Goal: Transaction & Acquisition: Purchase product/service

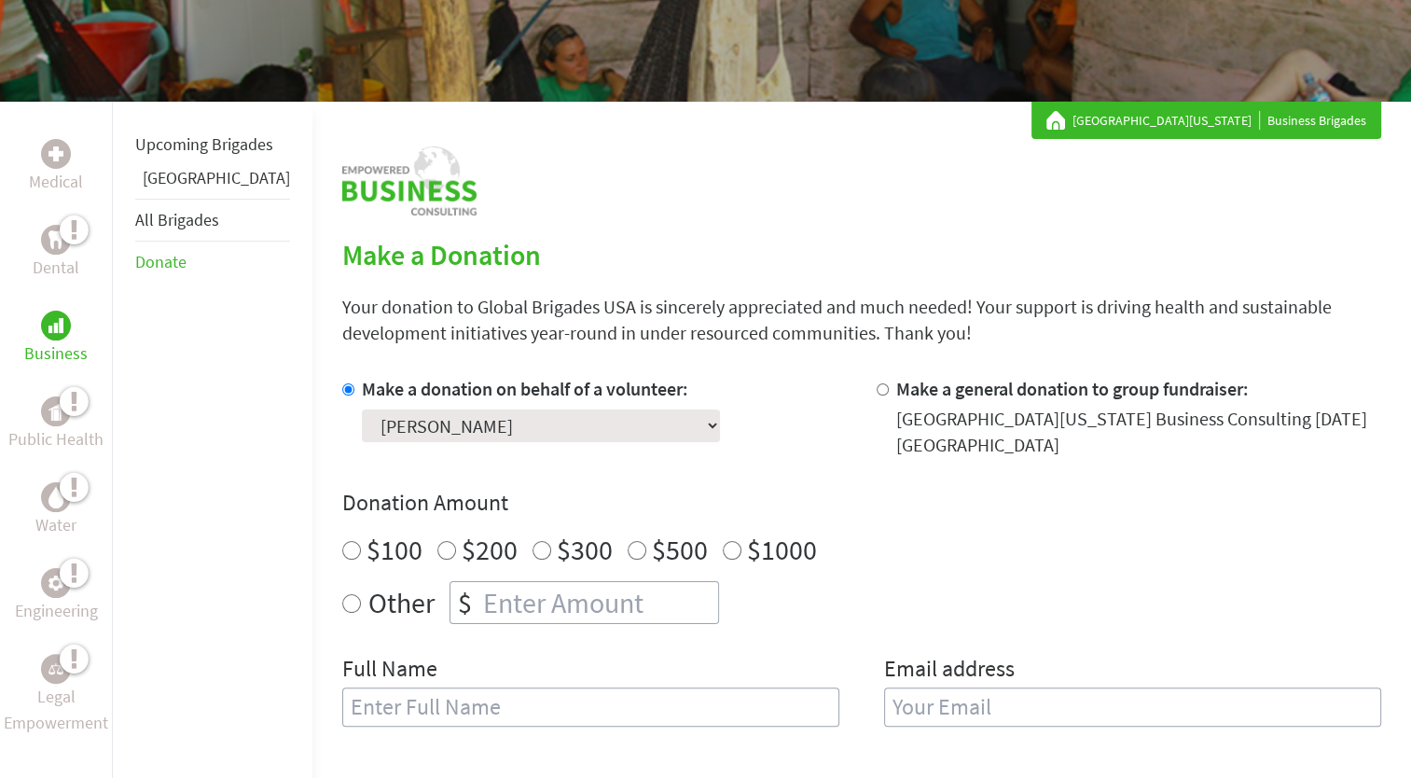
scroll to position [263, 0]
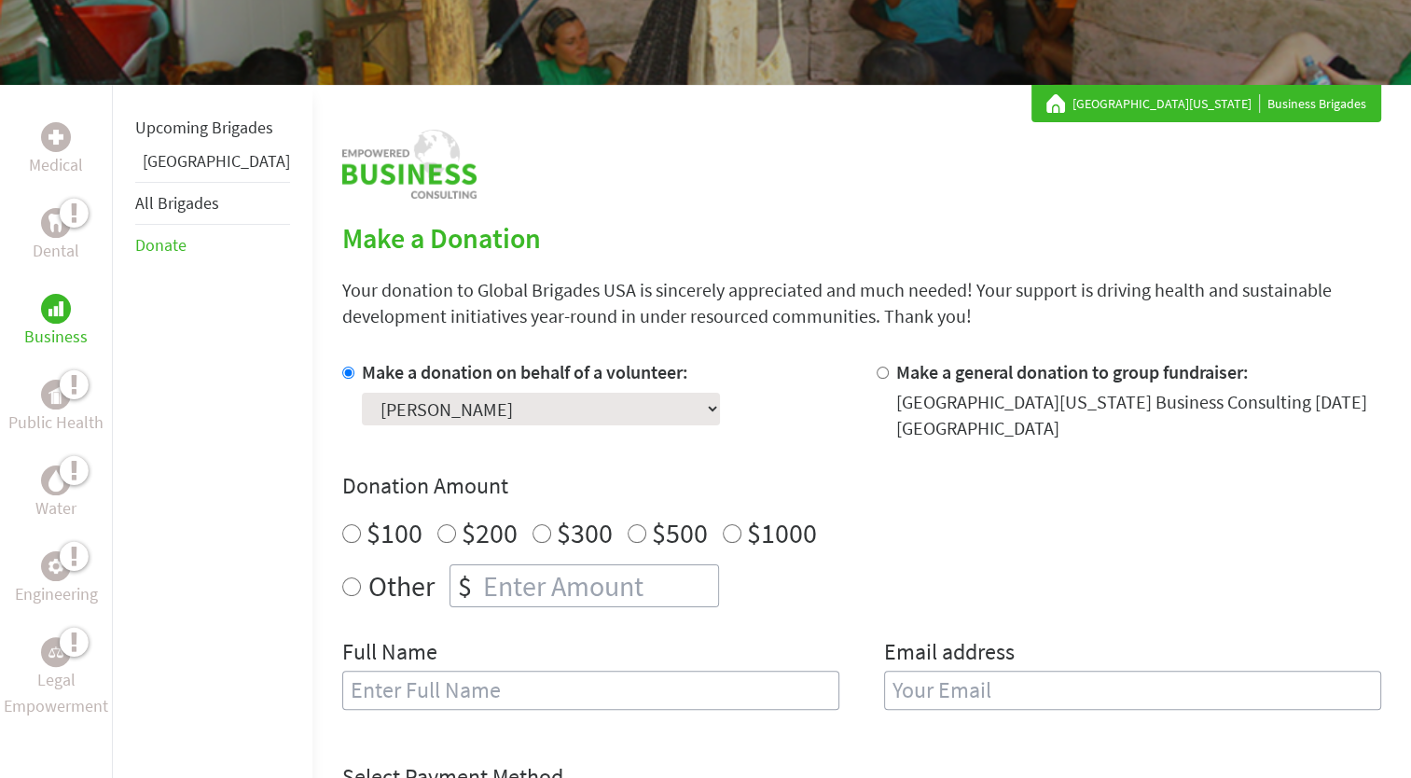
radio input "true"
click at [572, 582] on input "number" at bounding box center [598, 585] width 239 height 41
type input "400"
click at [716, 587] on div "Other $ 400" at bounding box center [861, 585] width 1039 height 43
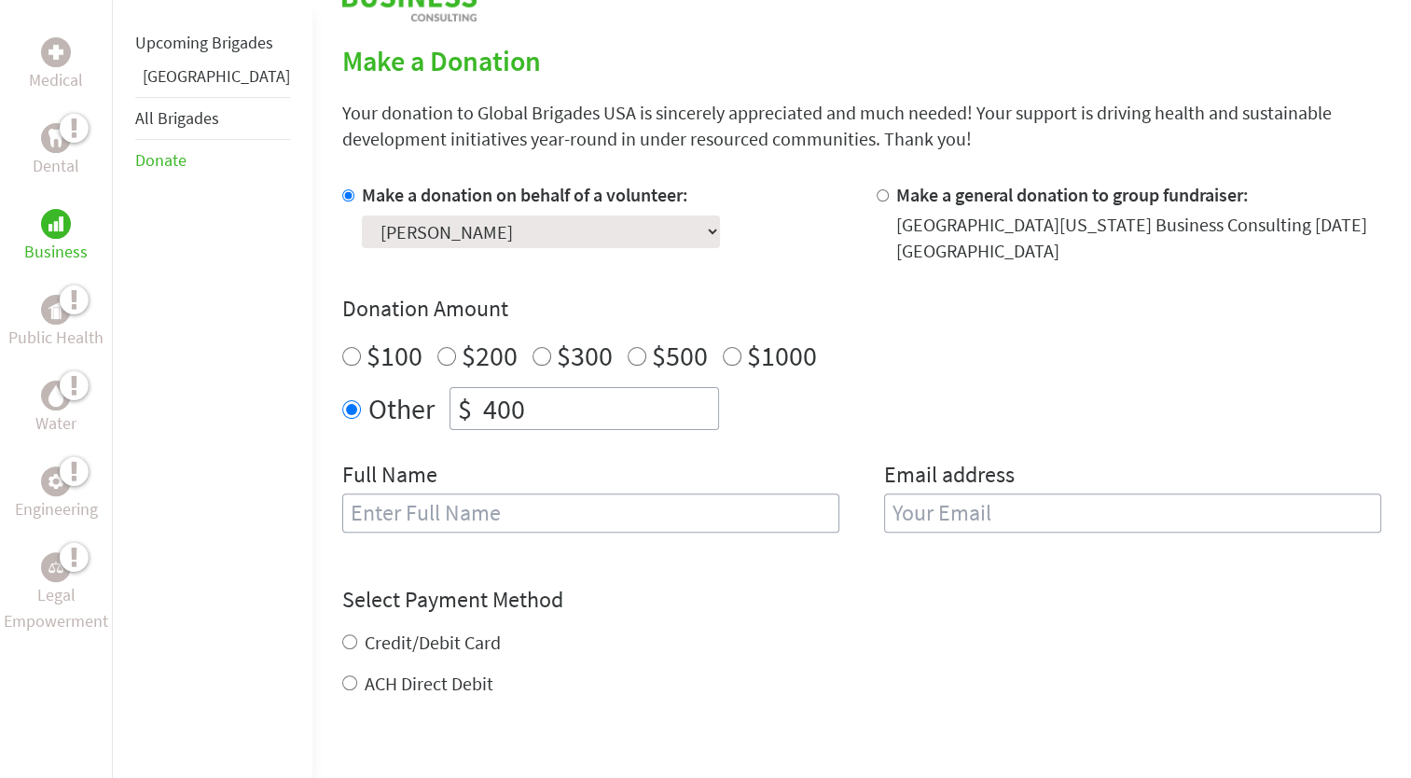
scroll to position [442, 0]
click at [705, 518] on input "text" at bounding box center [590, 510] width 497 height 39
type input "[PERSON_NAME]"
click at [903, 516] on input "email" at bounding box center [1132, 510] width 497 height 39
click at [426, 639] on label "Credit/Debit Card" at bounding box center [433, 640] width 136 height 23
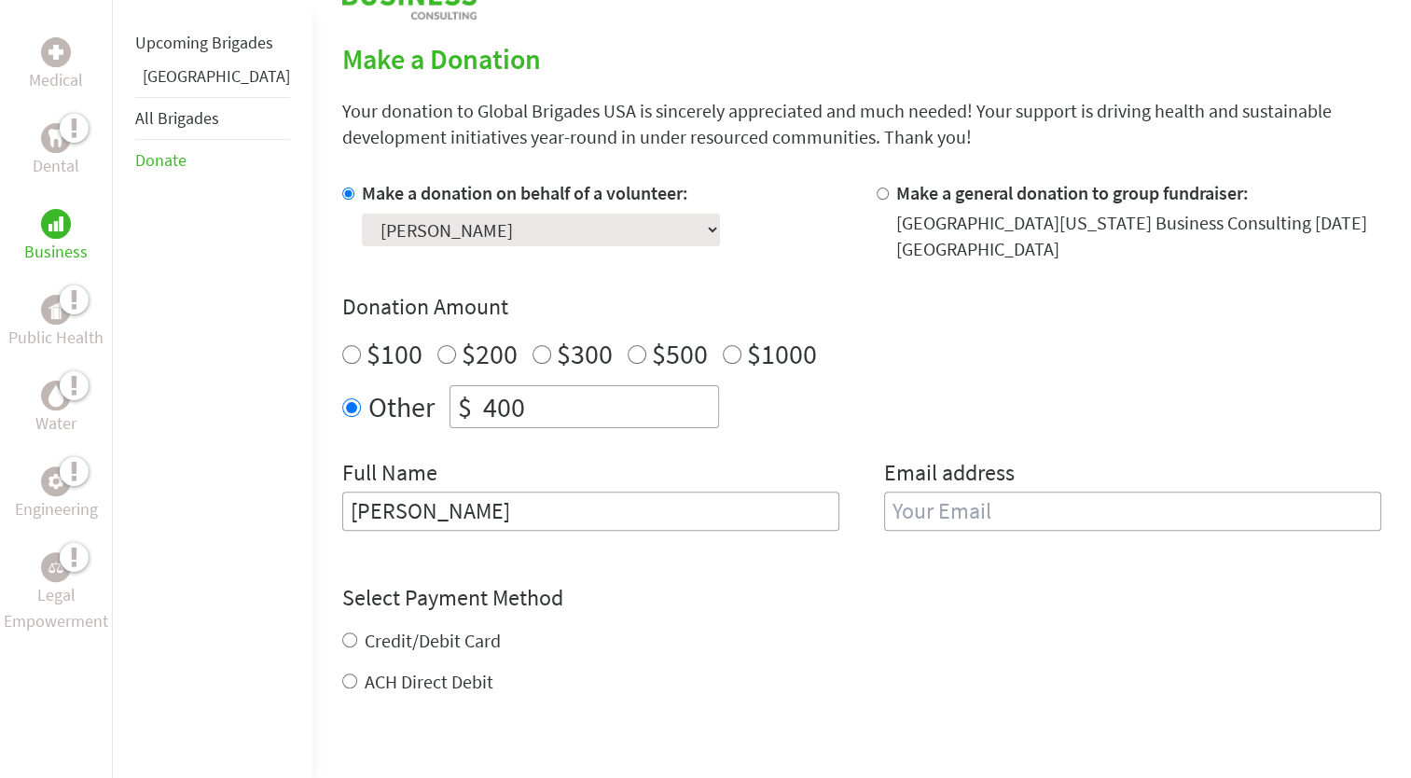
click at [357, 639] on input "Credit/Debit Card" at bounding box center [349, 639] width 15 height 15
radio input "true"
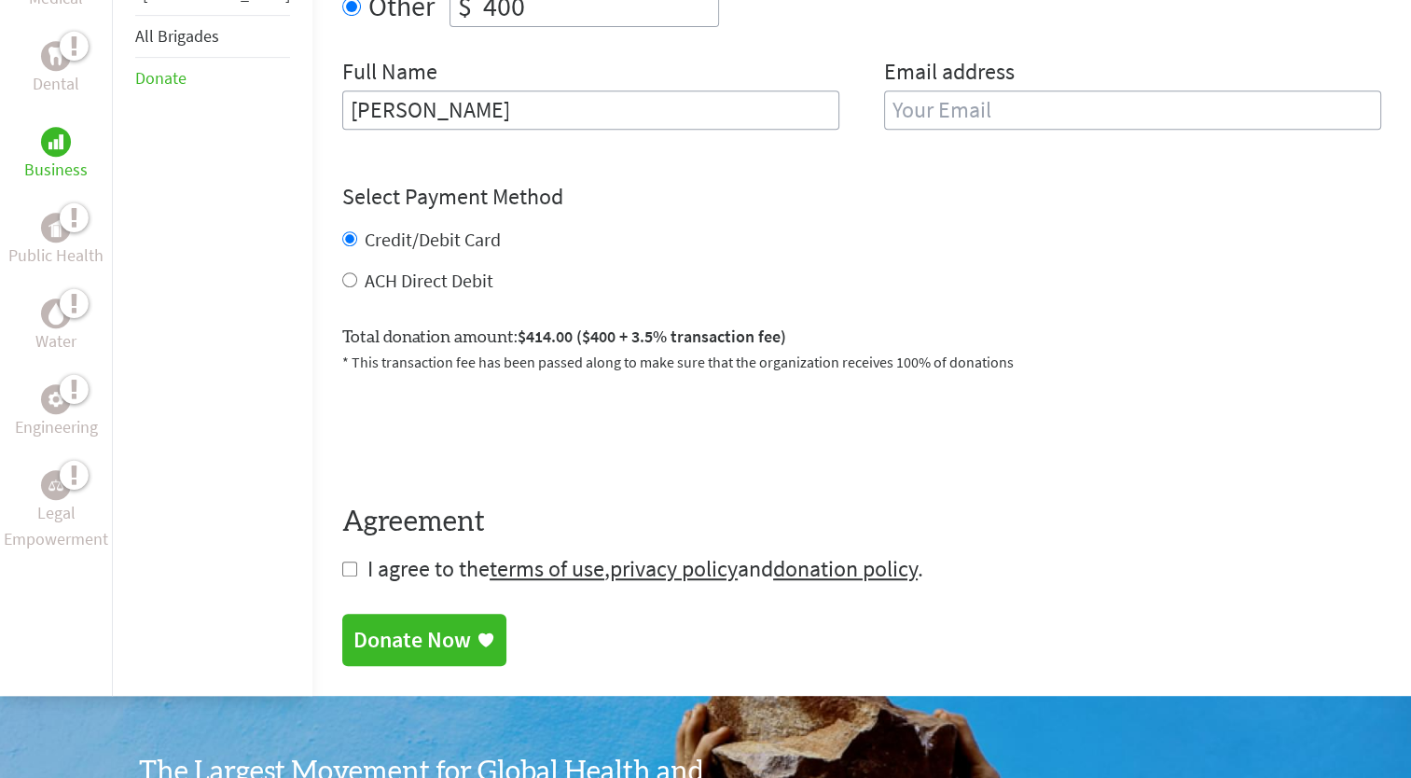
scroll to position [843, 0]
click at [342, 575] on input "checkbox" at bounding box center [349, 568] width 15 height 15
checkbox input "true"
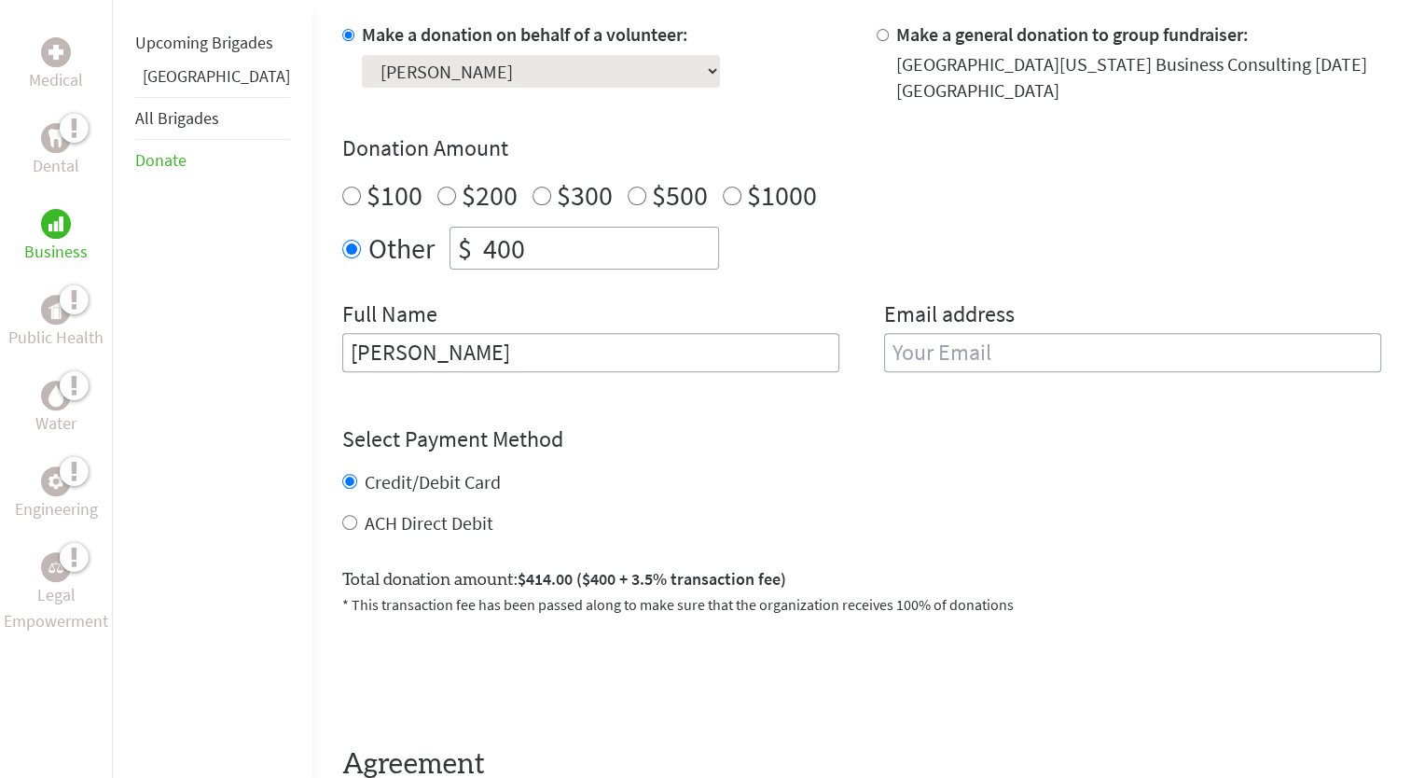
scroll to position [597, 0]
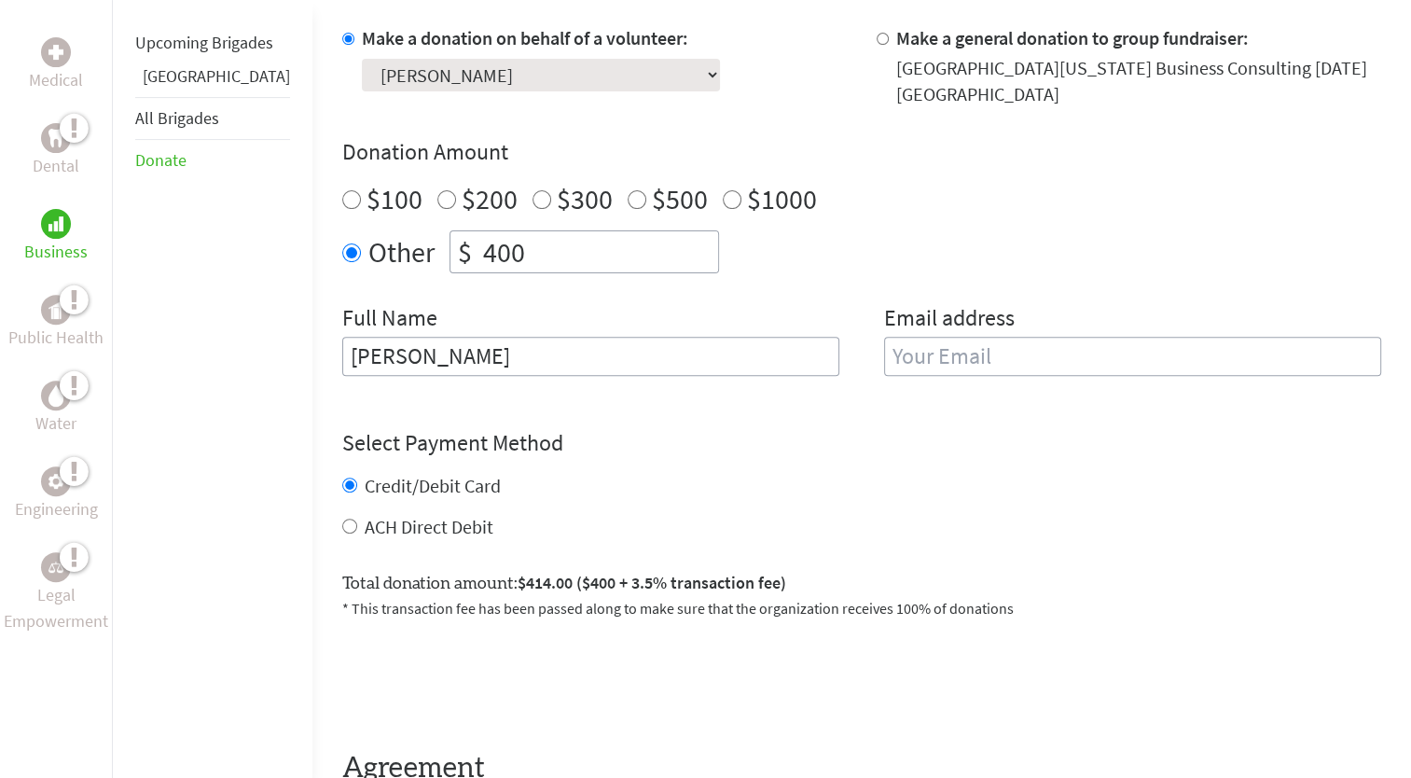
click at [959, 355] on input "email" at bounding box center [1132, 356] width 497 height 39
click at [915, 353] on input "email" at bounding box center [1132, 356] width 497 height 39
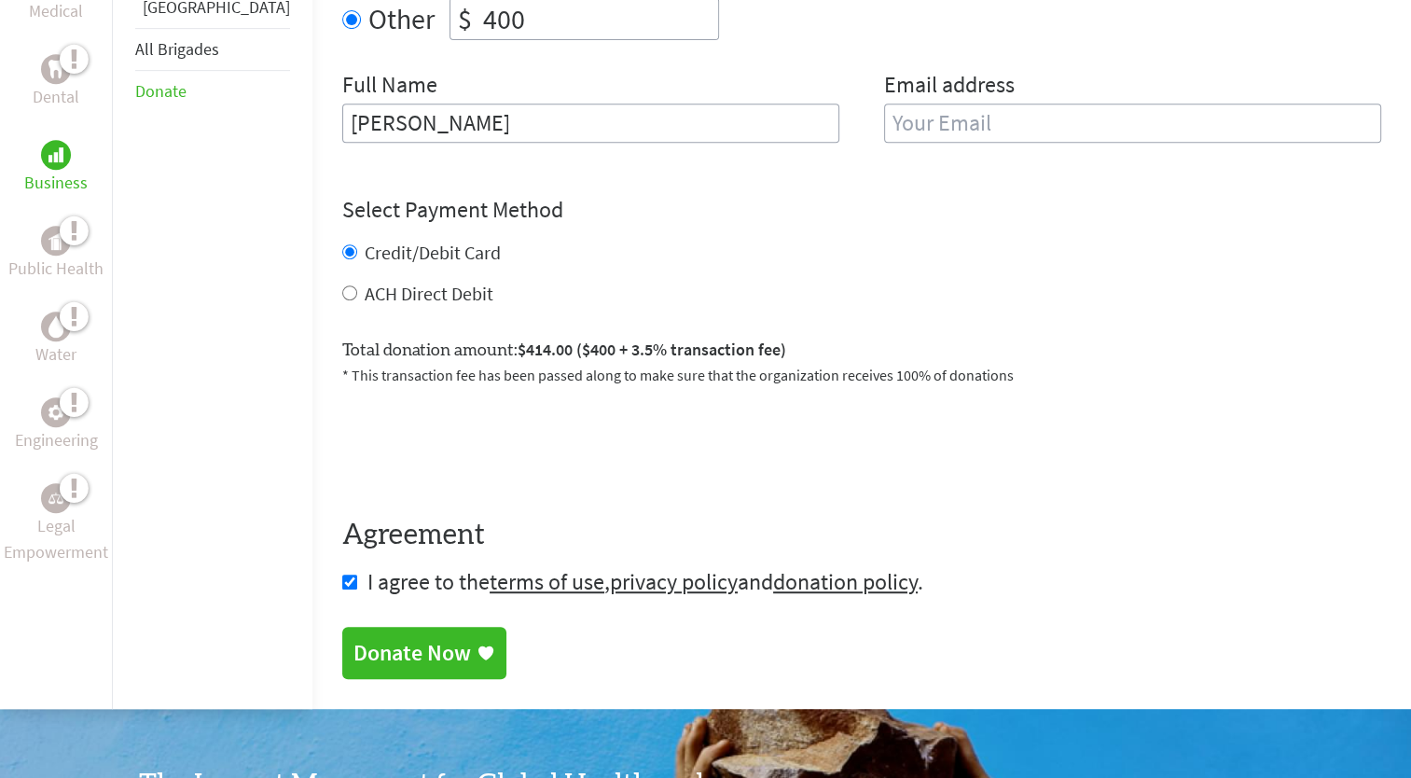
scroll to position [834, 0]
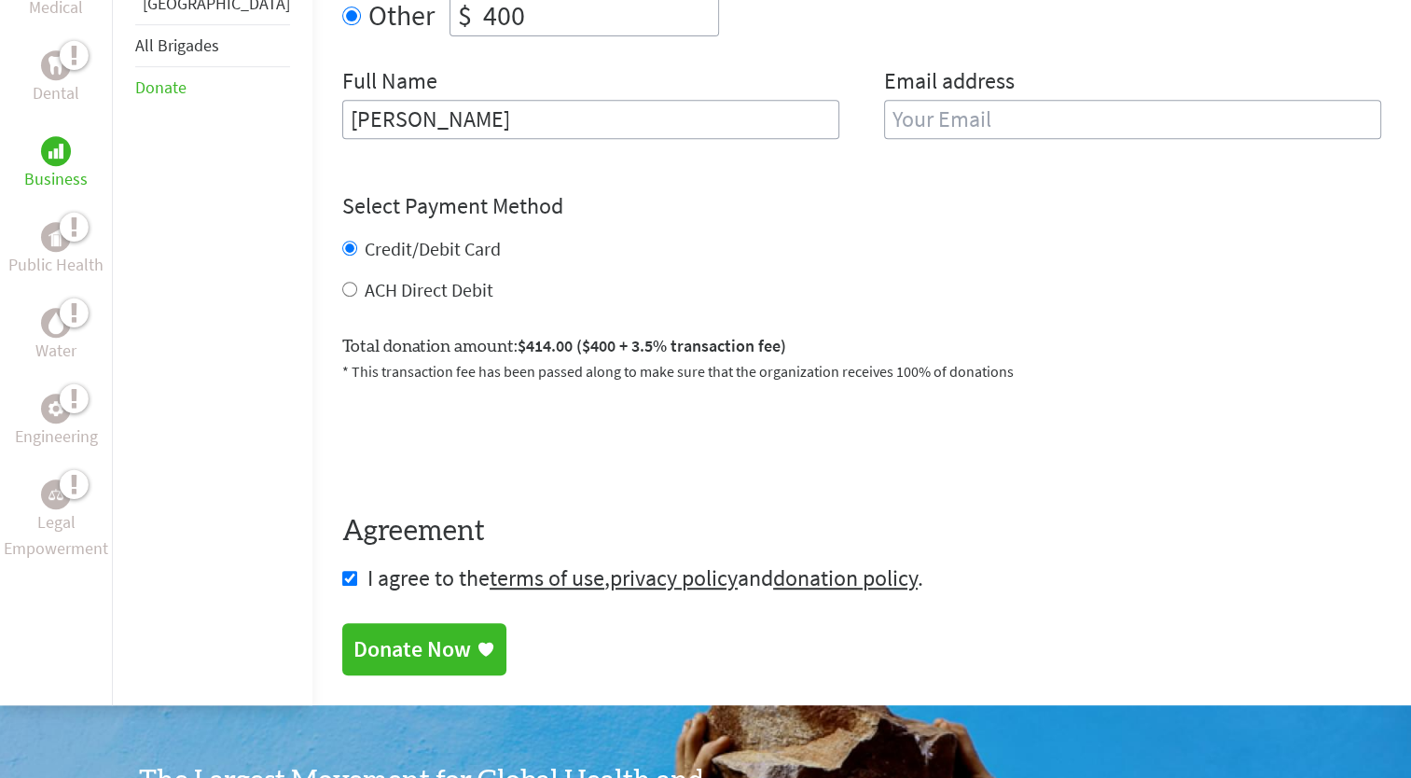
click at [343, 667] on link "Donate Now" at bounding box center [424, 649] width 164 height 52
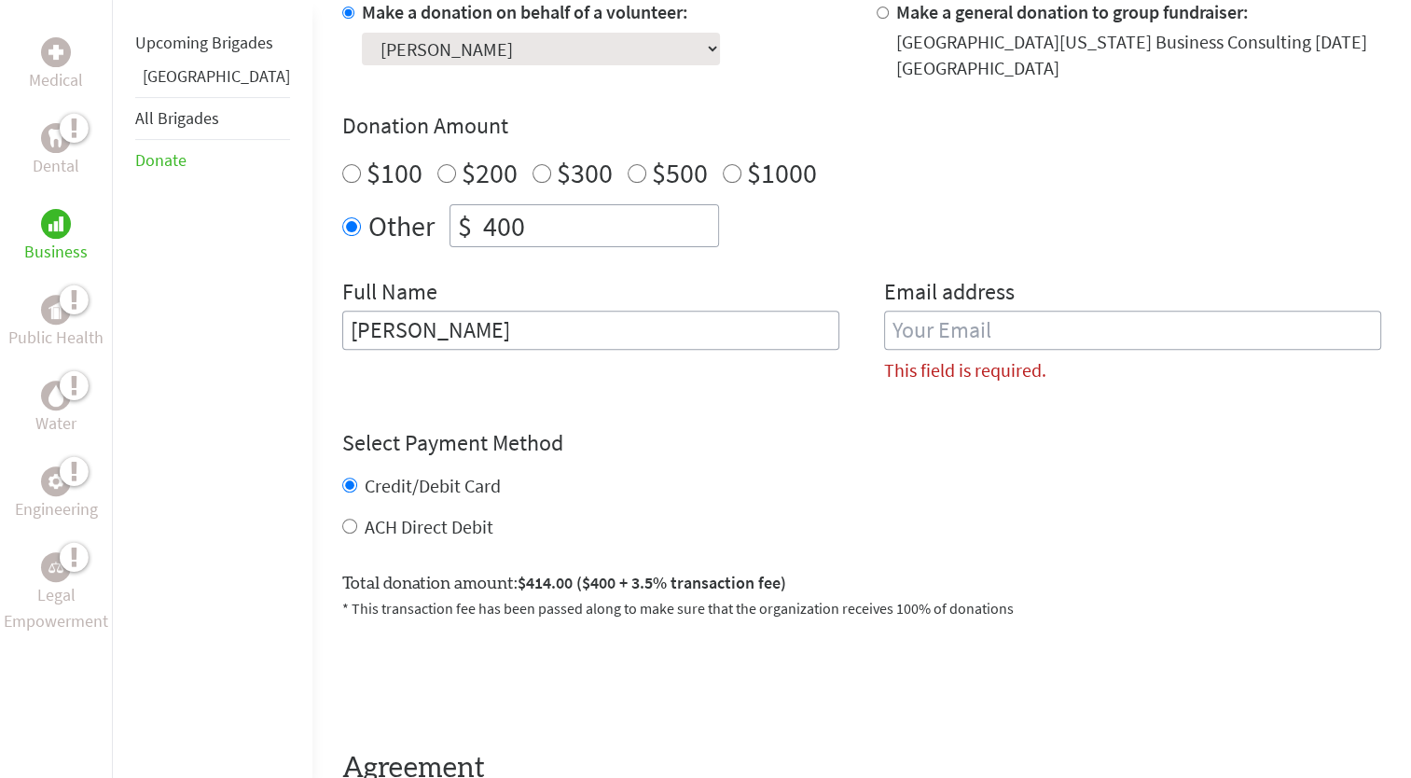
scroll to position [622, 0]
click at [905, 324] on input "email" at bounding box center [1132, 330] width 497 height 39
click at [996, 334] on input "email" at bounding box center [1132, 330] width 497 height 39
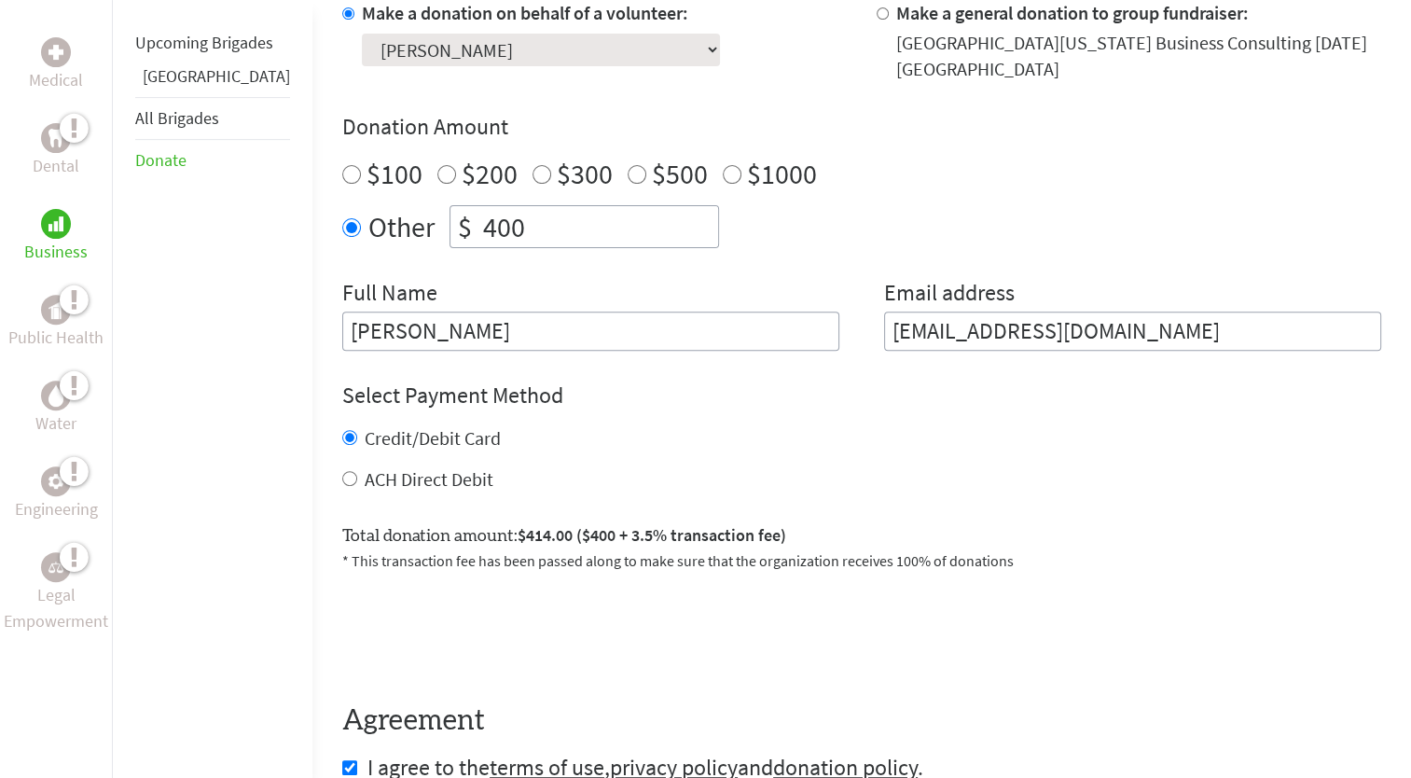
type input "[EMAIL_ADDRESS][DOMAIN_NAME]"
click at [959, 386] on h4 "Select Payment Method" at bounding box center [861, 395] width 1039 height 30
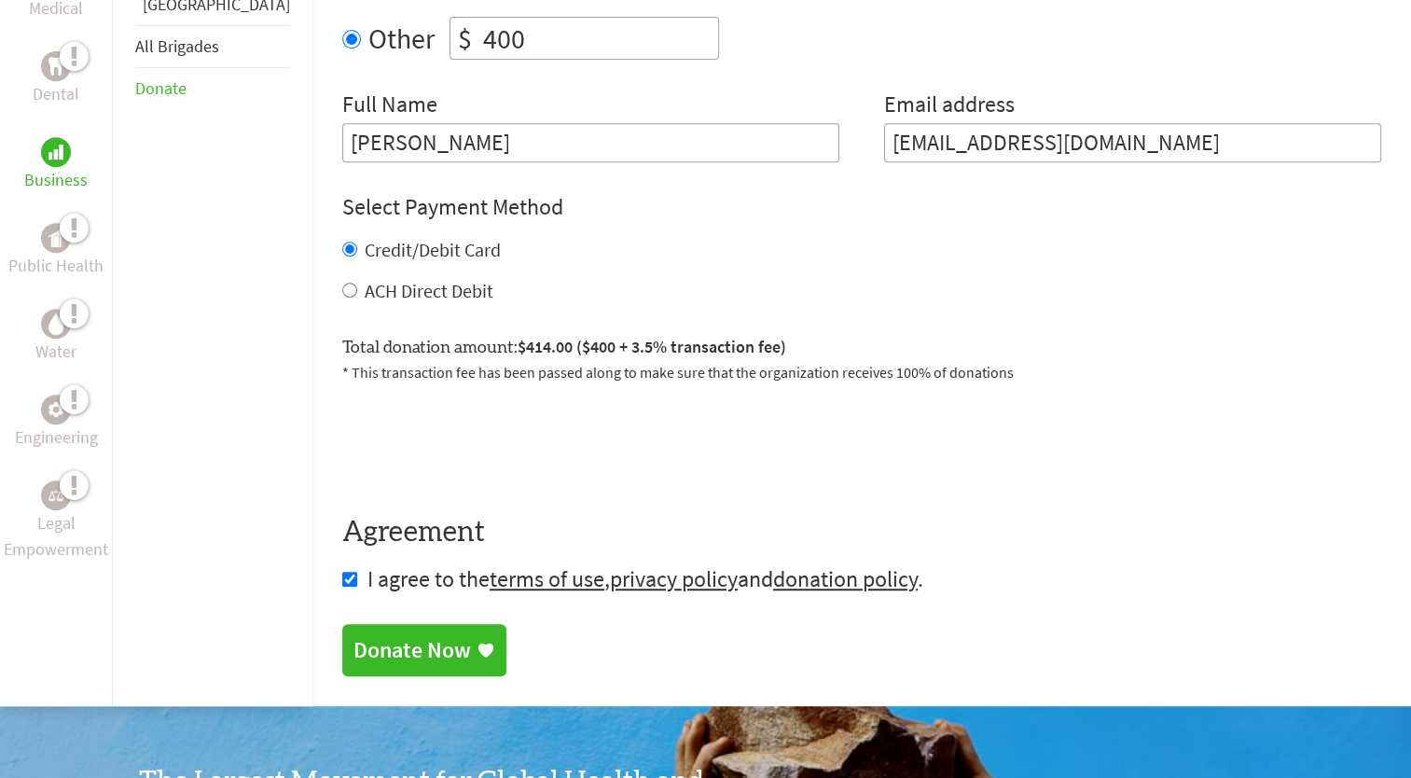
scroll to position [821, 0]
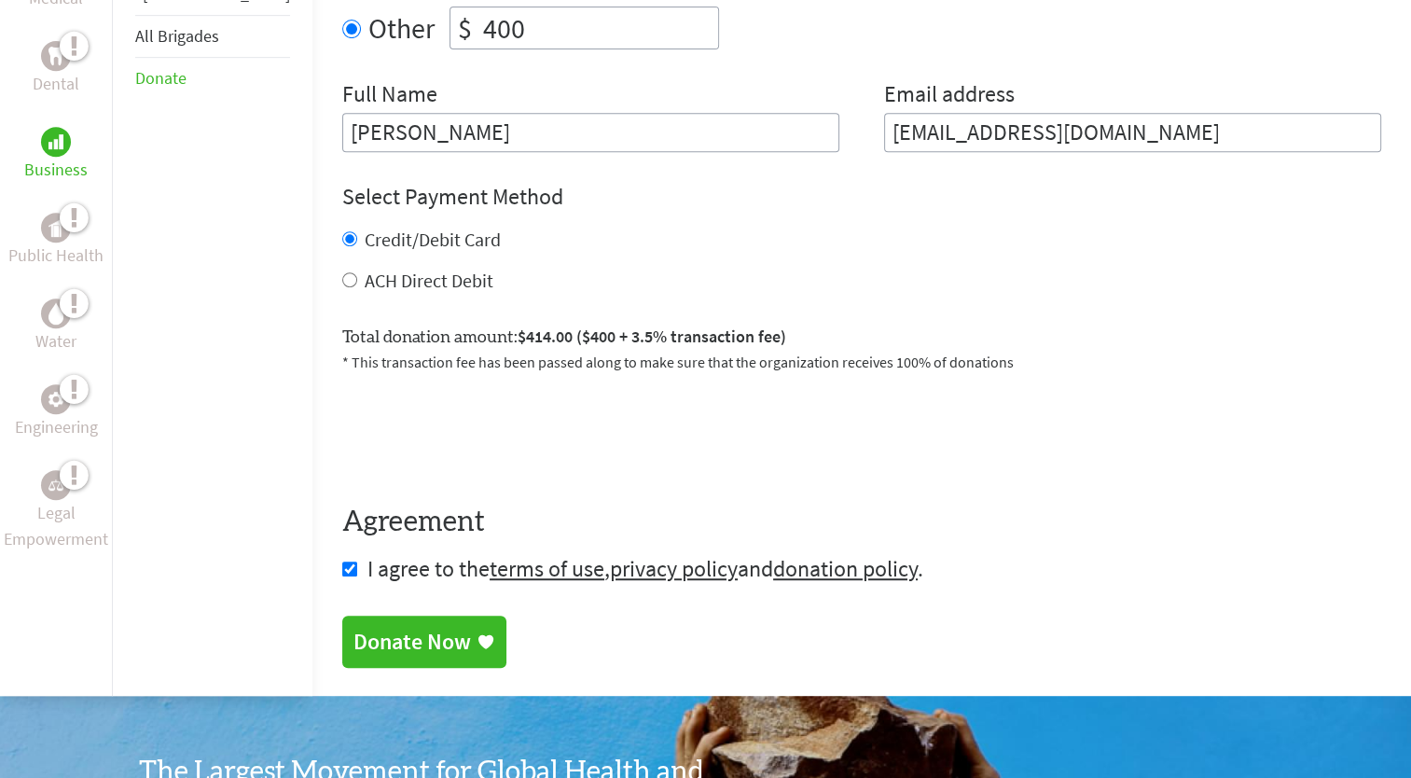
click at [394, 635] on div "Donate Now" at bounding box center [412, 642] width 118 height 30
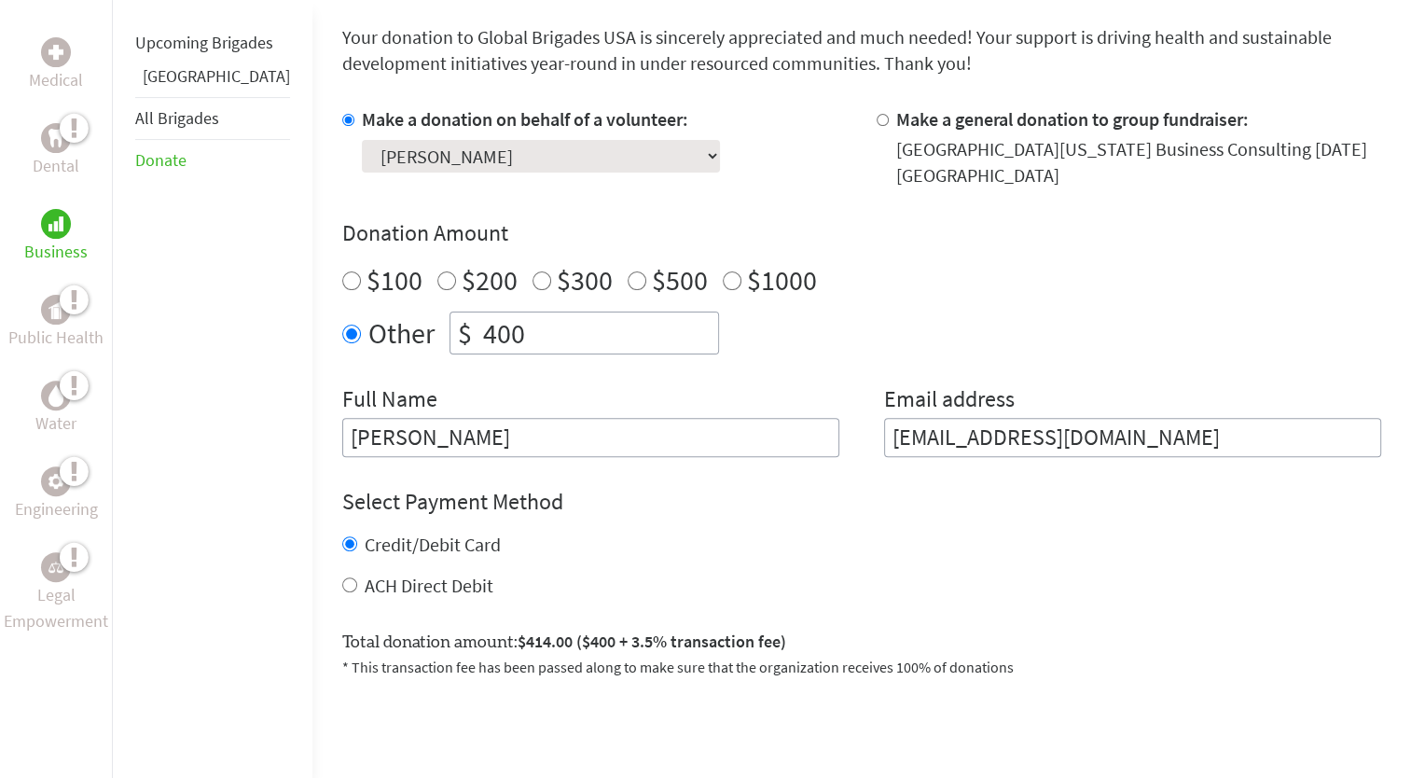
scroll to position [470, 0]
